Goal: Transaction & Acquisition: Subscribe to service/newsletter

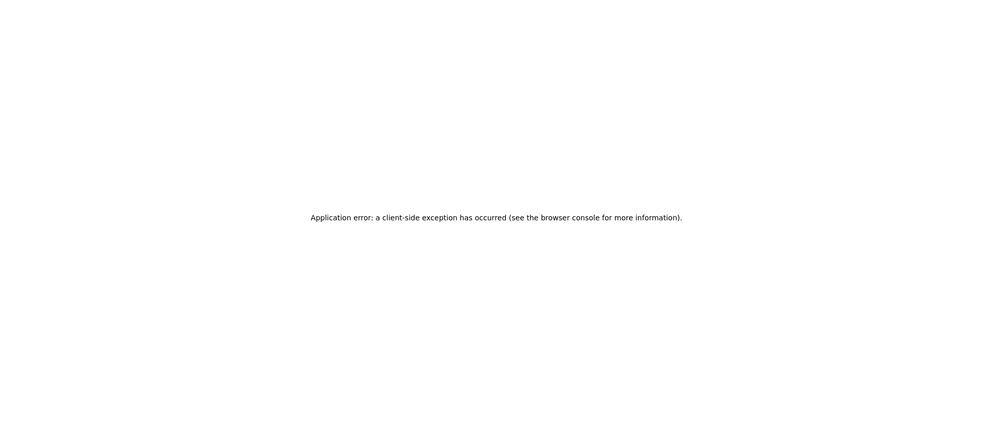
click at [546, 218] on h2 "Application error: a client-side exception has occurred (see the browser consol…" at bounding box center [496, 217] width 371 height 14
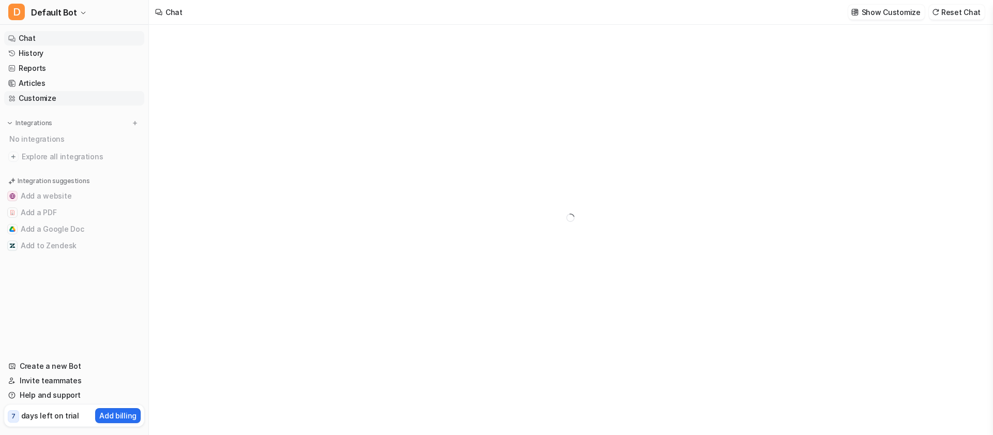
type textarea "**********"
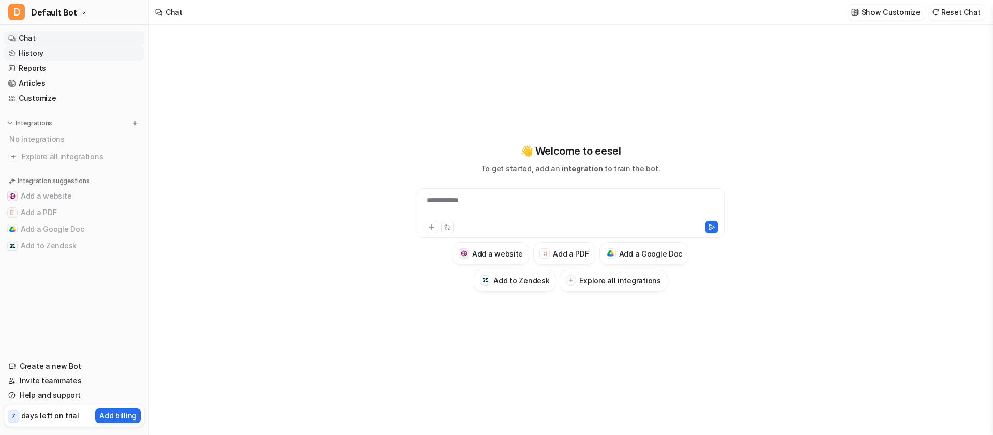
click at [51, 54] on link "History" at bounding box center [74, 53] width 140 height 14
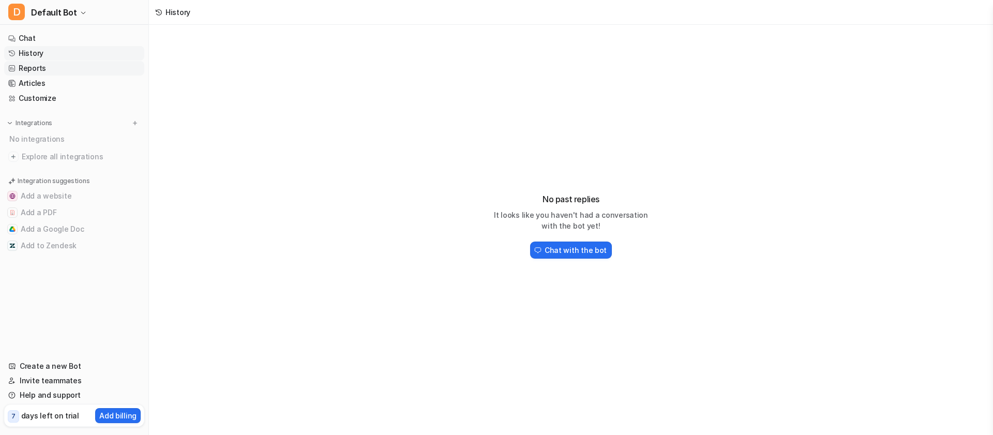
click at [51, 71] on link "Reports" at bounding box center [74, 68] width 140 height 14
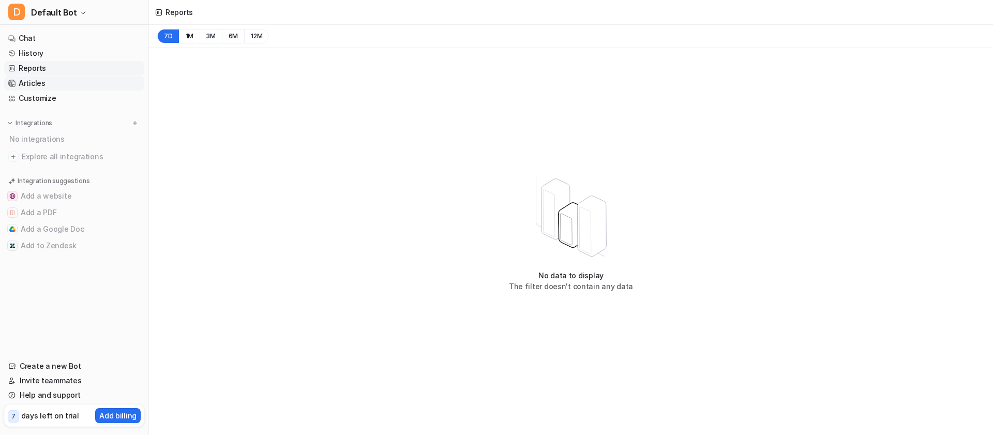
click at [50, 79] on link "Articles" at bounding box center [74, 83] width 140 height 14
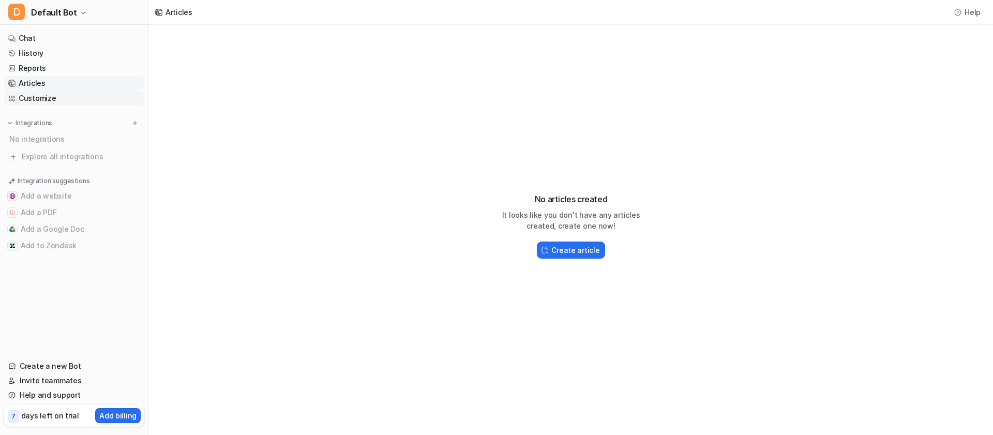
click at [37, 102] on link "Customize" at bounding box center [74, 98] width 140 height 14
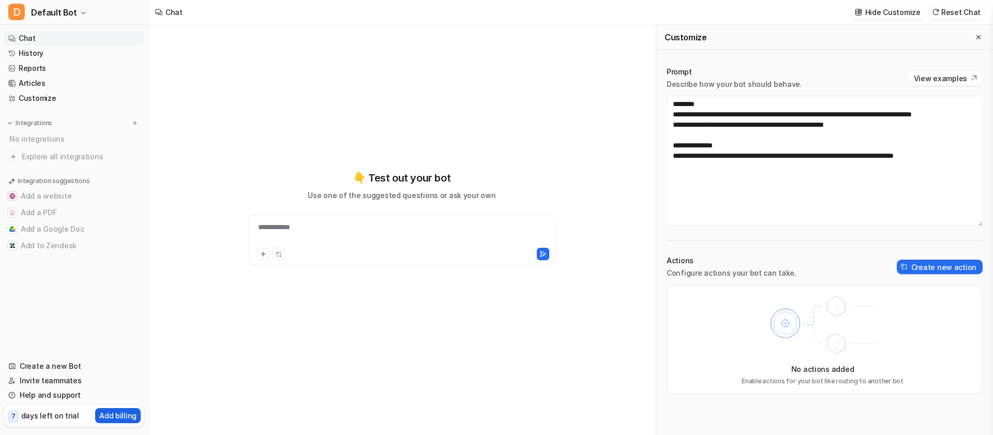
click at [124, 421] on button "Add billing" at bounding box center [117, 415] width 45 height 15
click at [130, 417] on p "Add billing" at bounding box center [117, 415] width 37 height 11
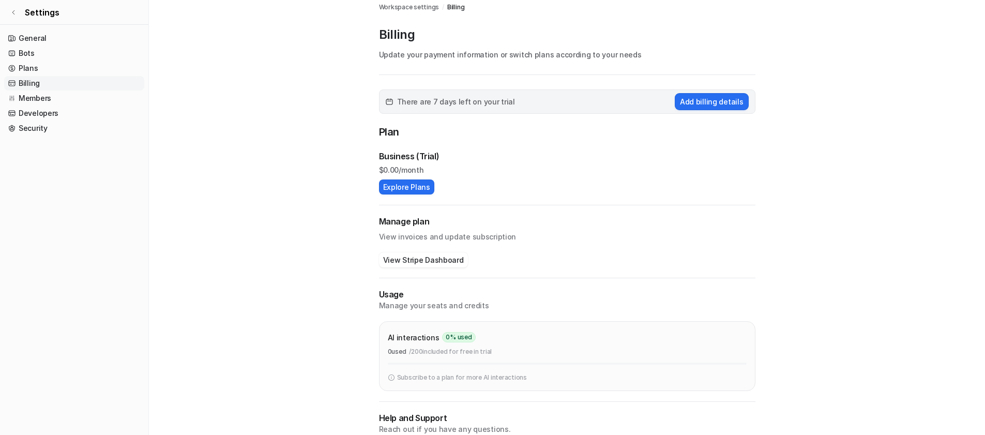
scroll to position [11, 0]
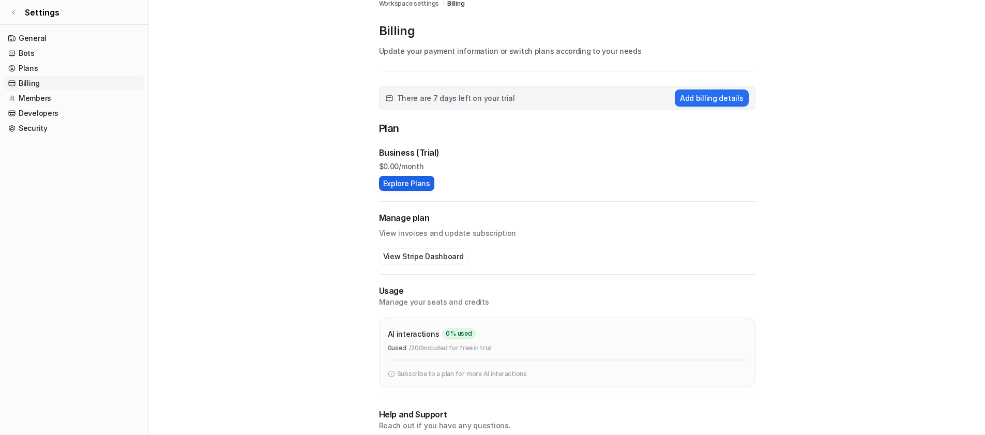
click at [392, 177] on button "Explore Plans" at bounding box center [406, 183] width 55 height 15
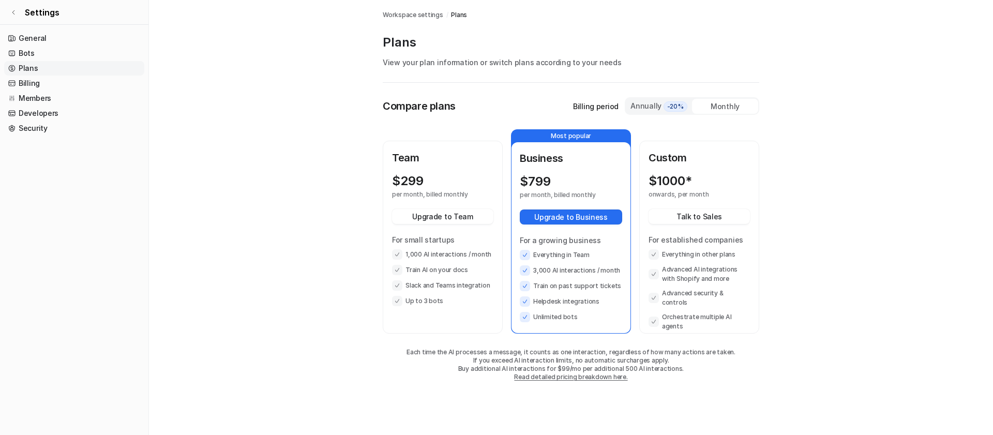
drag, startPoint x: 561, startPoint y: 318, endPoint x: 567, endPoint y: 316, distance: 5.6
click at [565, 317] on li "Unlimited bots" at bounding box center [571, 317] width 102 height 10
drag, startPoint x: 547, startPoint y: 295, endPoint x: 566, endPoint y: 288, distance: 20.3
click at [564, 290] on ul "Everything in Team 3,000 AI interactions / month Train on past support tickets …" at bounding box center [571, 286] width 102 height 72
click at [584, 190] on div "$ 799 per month, billed monthly" at bounding box center [571, 186] width 102 height 25
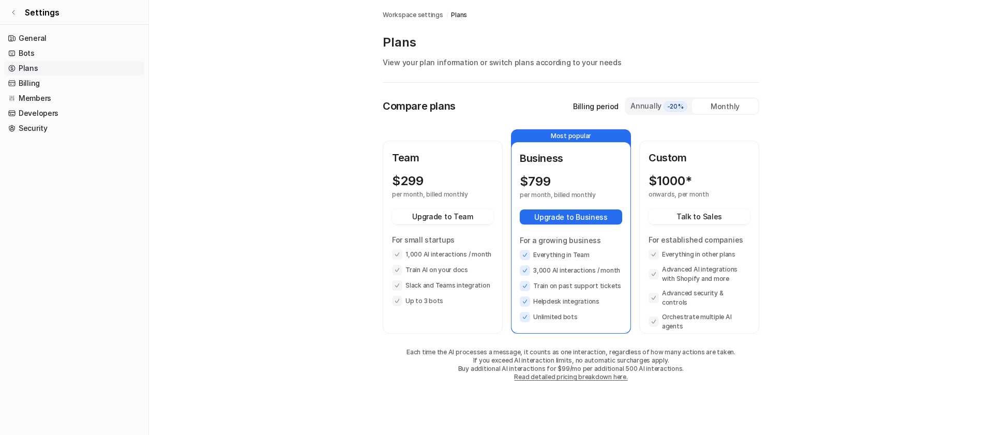
click at [352, 202] on main "Workspace settings / Plans Plans View your plan information or switch plans acc…" at bounding box center [571, 201] width 844 height 402
click at [333, 208] on main "Workspace settings / Plans Plans View your plan information or switch plans acc…" at bounding box center [571, 201] width 844 height 402
click at [417, 166] on div "Team $ 299 per month, billed monthly Upgrade to Team For small startups 1,000 A…" at bounding box center [442, 228] width 101 height 156
drag, startPoint x: 401, startPoint y: 170, endPoint x: 404, endPoint y: 176, distance: 6.5
click at [404, 175] on div "Team $ 299 per month, billed monthly Upgrade to Team For small startups 1,000 A…" at bounding box center [442, 228] width 101 height 156
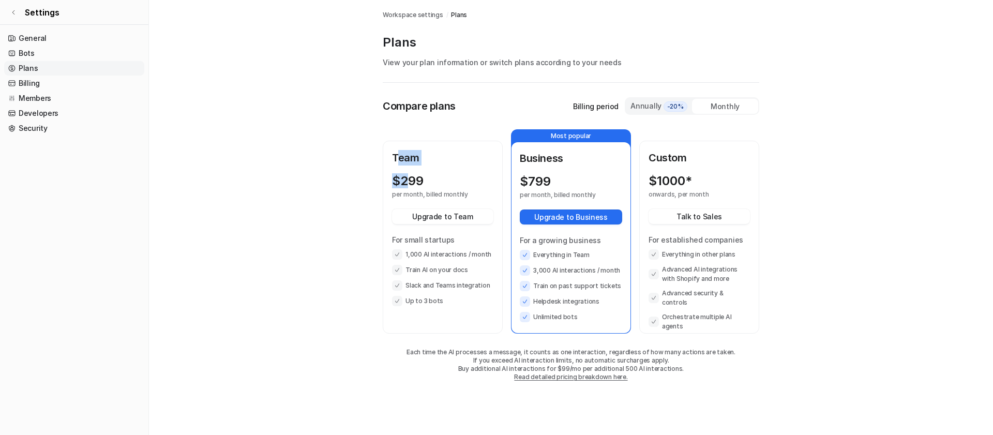
click at [404, 176] on p "$ 299" at bounding box center [408, 181] width 32 height 14
drag, startPoint x: 404, startPoint y: 178, endPoint x: 454, endPoint y: 178, distance: 49.6
click at [454, 178] on div "$ 299" at bounding box center [433, 181] width 83 height 14
click at [446, 278] on ul "1,000 AI interactions / month Train AI on your docs Slack and Teams integration…" at bounding box center [442, 277] width 101 height 57
drag, startPoint x: 409, startPoint y: 256, endPoint x: 479, endPoint y: 263, distance: 70.1
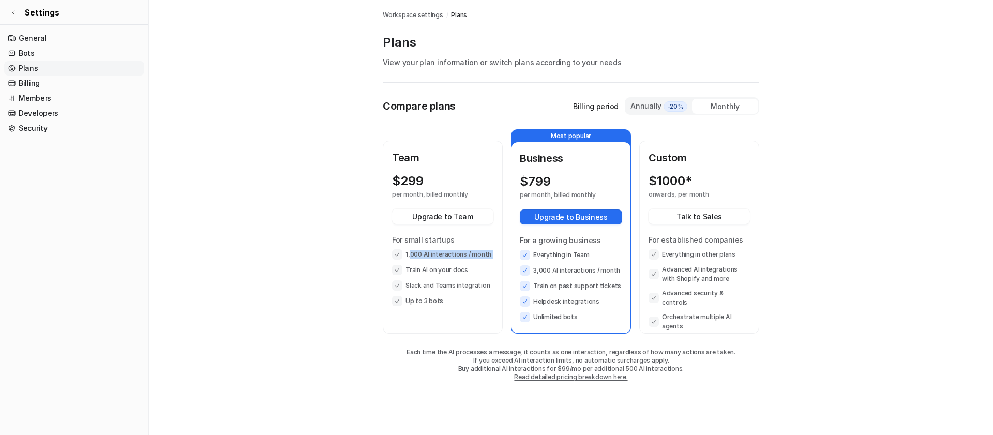
click at [479, 263] on ul "1,000 AI interactions / month Train AI on your docs Slack and Teams integration…" at bounding box center [442, 277] width 101 height 57
click at [456, 275] on li "Train AI on your docs" at bounding box center [442, 270] width 101 height 10
drag, startPoint x: 393, startPoint y: 181, endPoint x: 446, endPoint y: 183, distance: 53.3
click at [446, 183] on div "$ 299" at bounding box center [433, 181] width 83 height 14
click at [335, 172] on main "Workspace settings / Plans Plans View your plan information or switch plans acc…" at bounding box center [571, 201] width 844 height 402
